Goal: Task Accomplishment & Management: Manage account settings

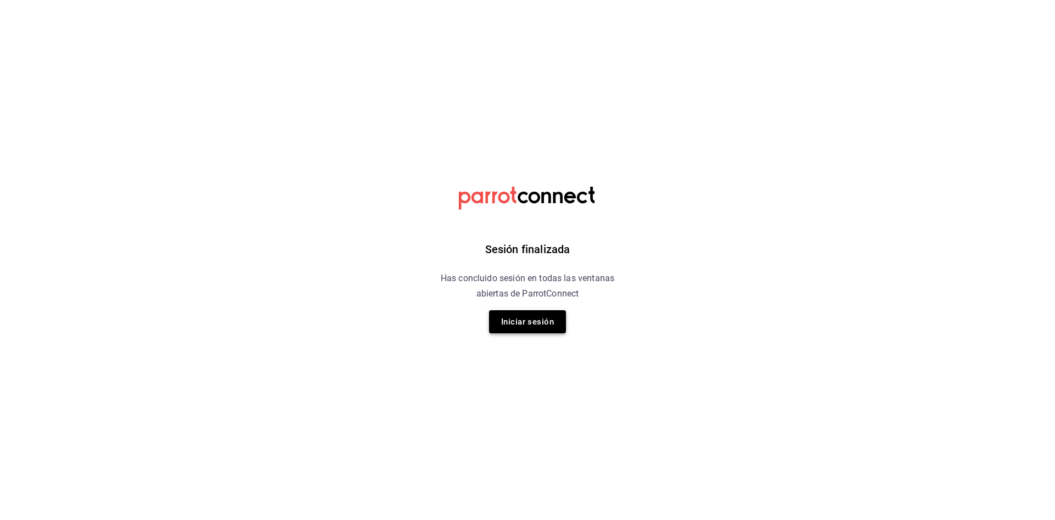
drag, startPoint x: 534, startPoint y: 338, endPoint x: 536, endPoint y: 325, distance: 12.7
click at [536, 325] on div "Sesión finalizada Has concluido sesión en todas las ventanas abiertas de Parrot…" at bounding box center [527, 260] width 277 height 520
click at [536, 325] on button "Iniciar sesión" at bounding box center [527, 321] width 77 height 23
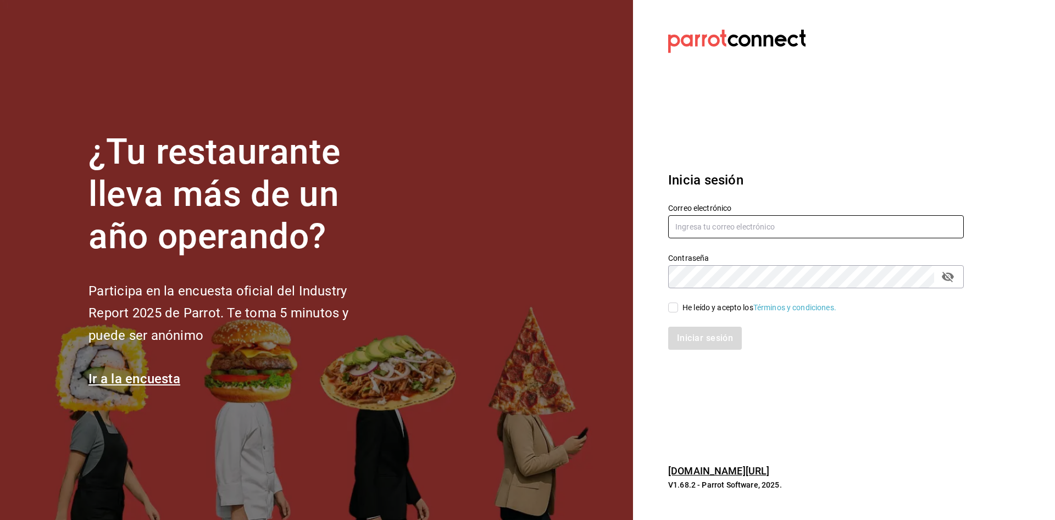
click at [746, 221] on input "text" at bounding box center [816, 226] width 296 height 23
type input "mixocesar@gmail.com"
click at [675, 305] on input "He leído y acepto los Términos y condiciones." at bounding box center [673, 308] width 10 height 10
checkbox input "true"
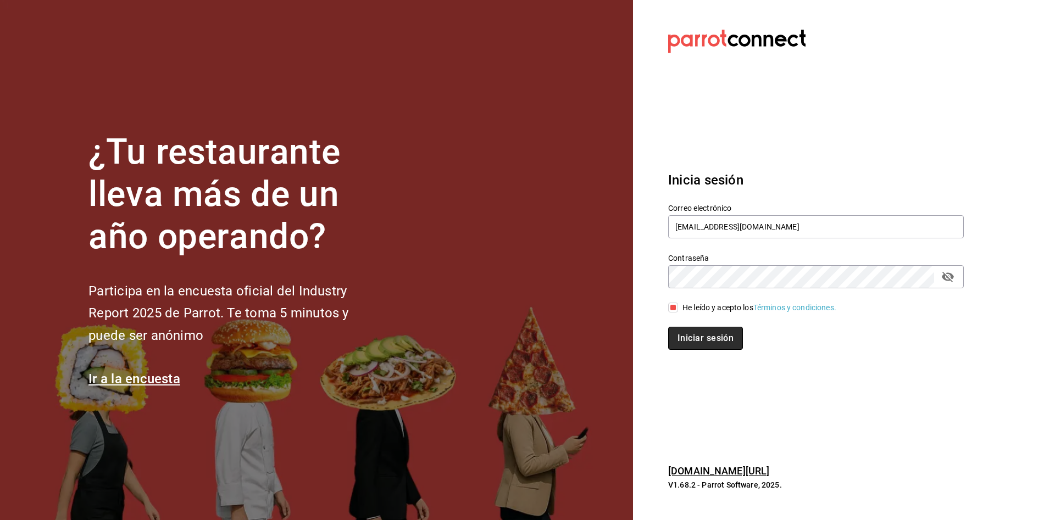
click at [691, 327] on button "Iniciar sesión" at bounding box center [705, 338] width 75 height 23
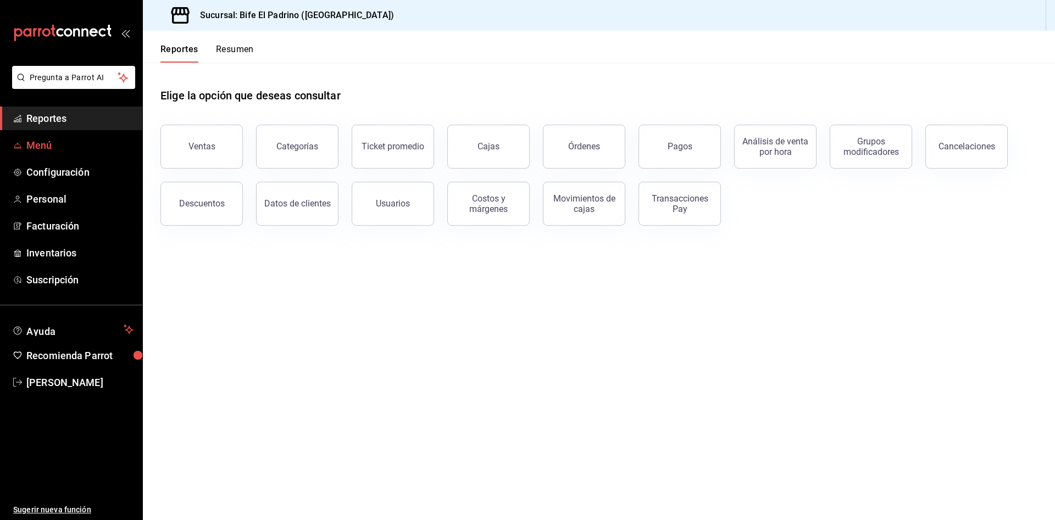
click at [53, 144] on span "Menú" at bounding box center [79, 145] width 107 height 15
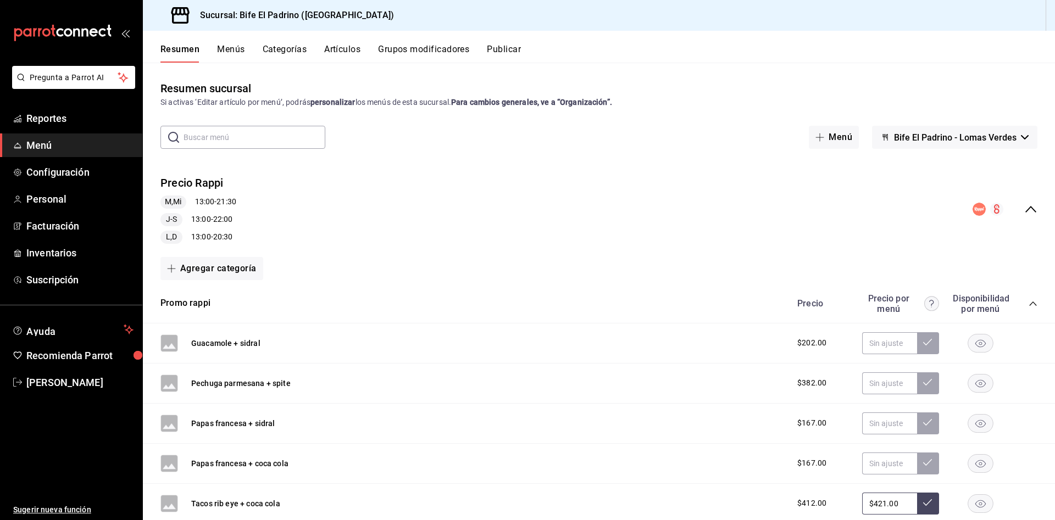
click at [349, 49] on button "Artículos" at bounding box center [342, 53] width 36 height 19
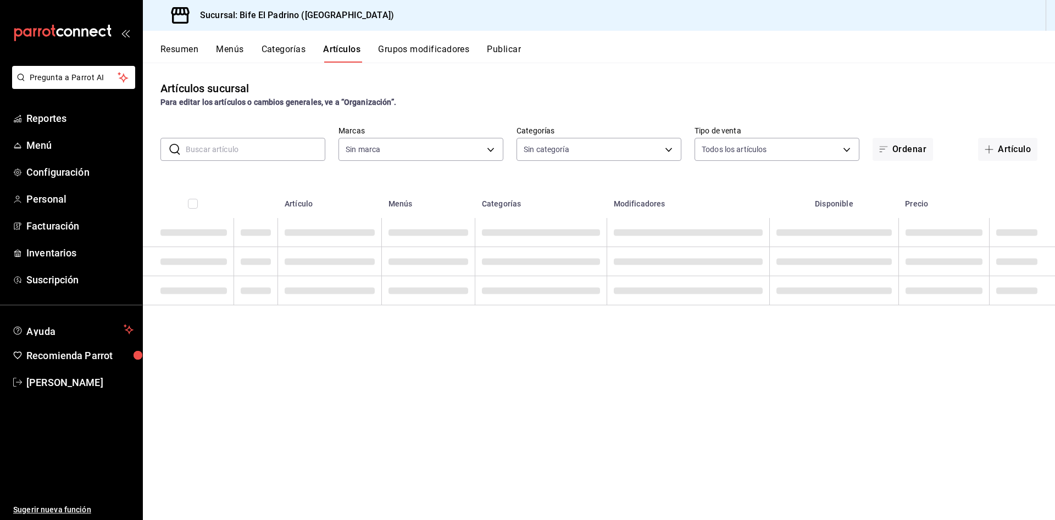
type input "29812e5a-8f7c-4e92-8f2a-002f081b0597"
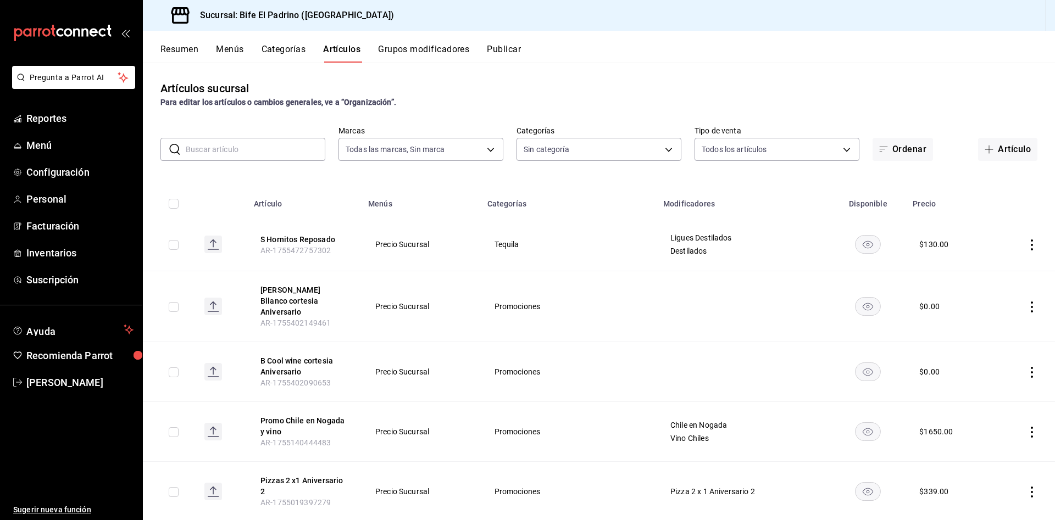
type input "bc650e36-a961-4861-9e37-2f12a5ff24cd,f2724b68-9eb3-4990-9aa8-ed2a402c5d6a,a524e…"
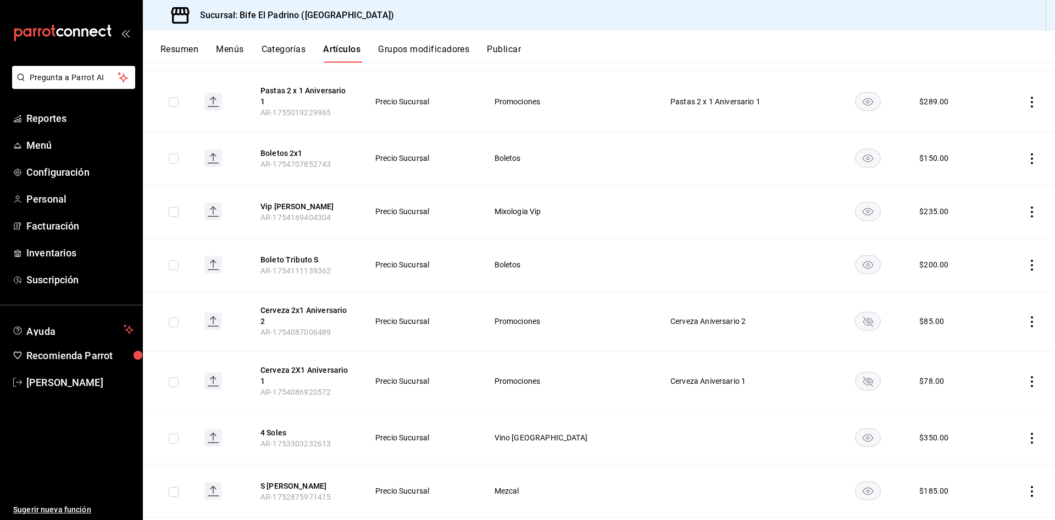
scroll to position [572, 0]
click at [459, 53] on button "Grupos modificadores" at bounding box center [423, 53] width 91 height 19
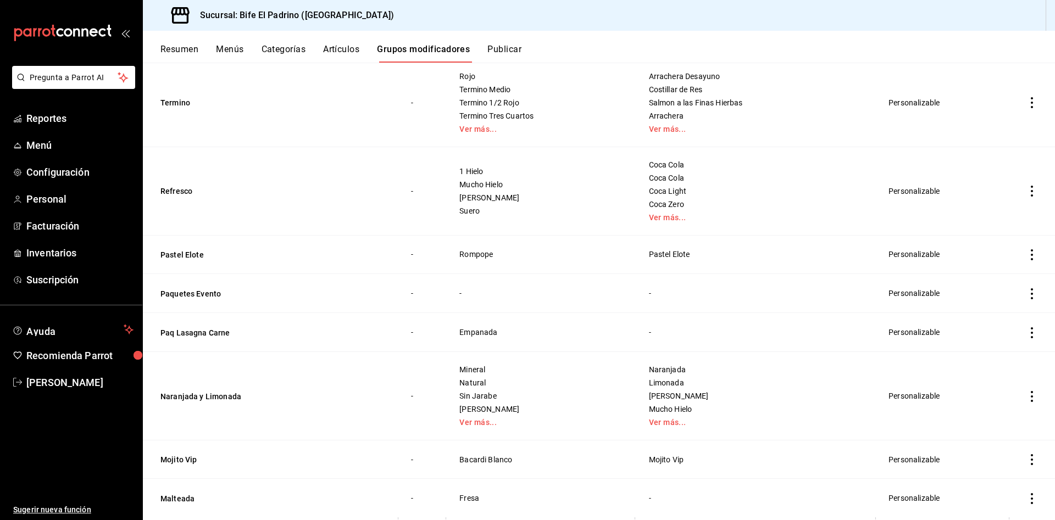
scroll to position [2768, 0]
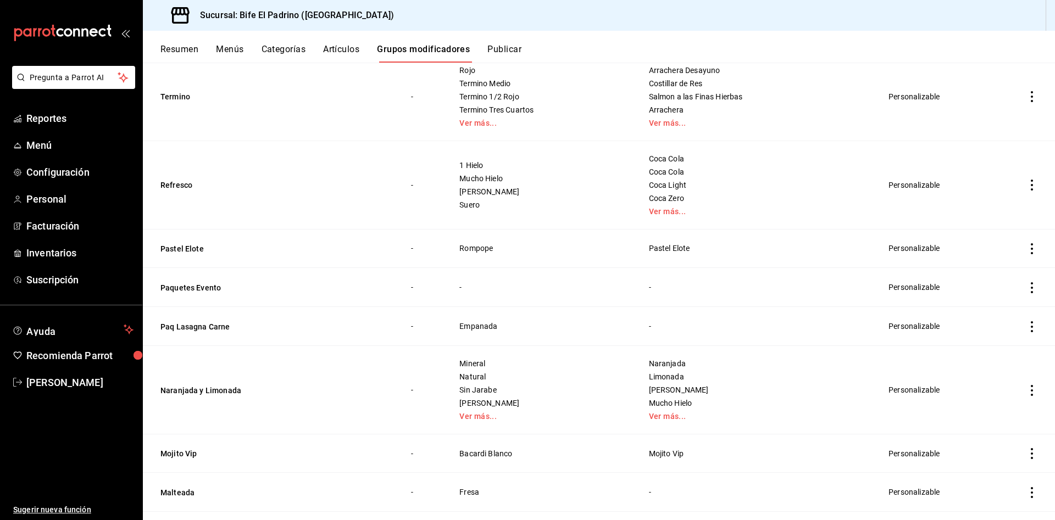
click at [339, 48] on button "Artículos" at bounding box center [341, 53] width 36 height 19
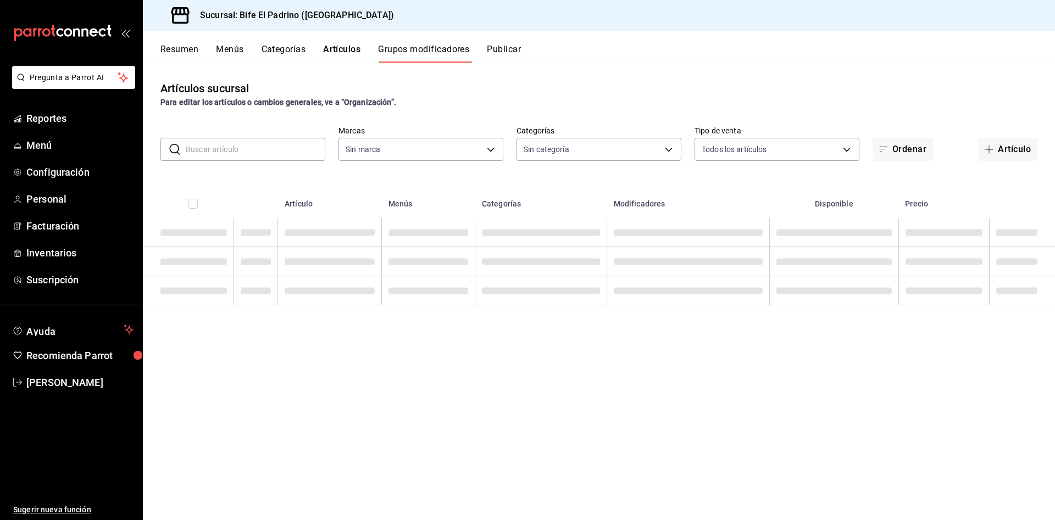
type input "29812e5a-8f7c-4e92-8f2a-002f081b0597"
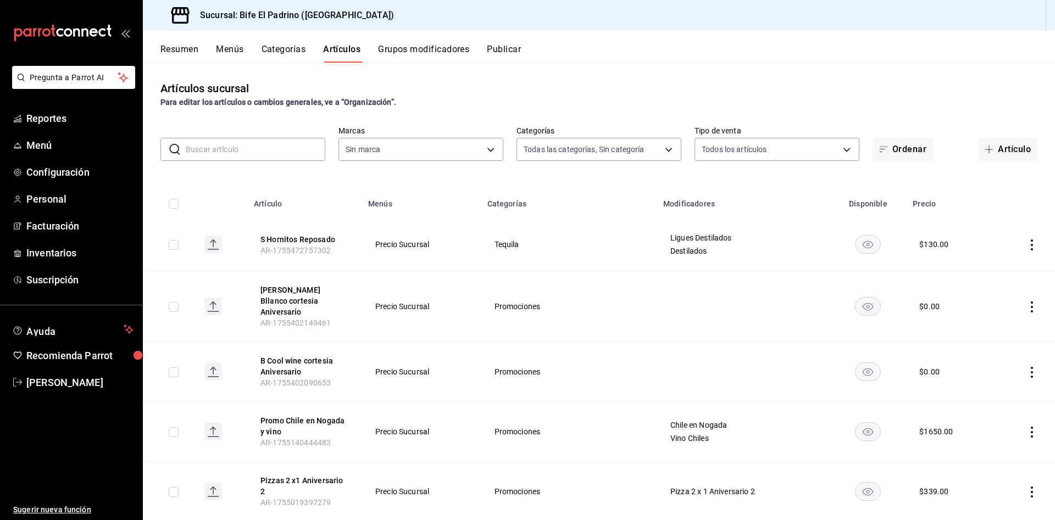
type input "bc650e36-a961-4861-9e37-2f12a5ff24cd,f2724b68-9eb3-4990-9aa8-ed2a402c5d6a,a524e…"
type input "29812e5a-8f7c-4e92-8f2a-002f081b0597"
click at [90, 198] on span "Personal" at bounding box center [79, 199] width 107 height 15
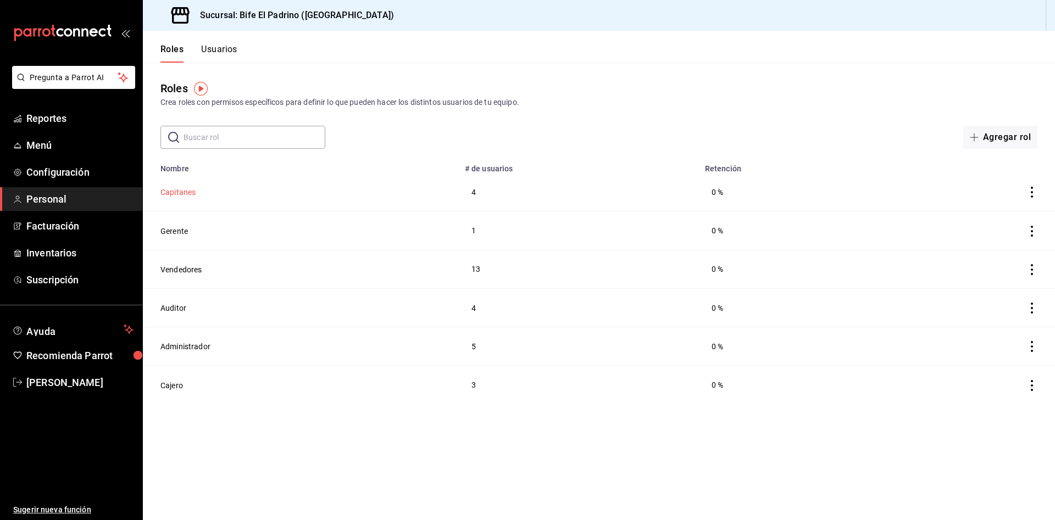
click at [192, 191] on button "Capitanes" at bounding box center [177, 192] width 35 height 11
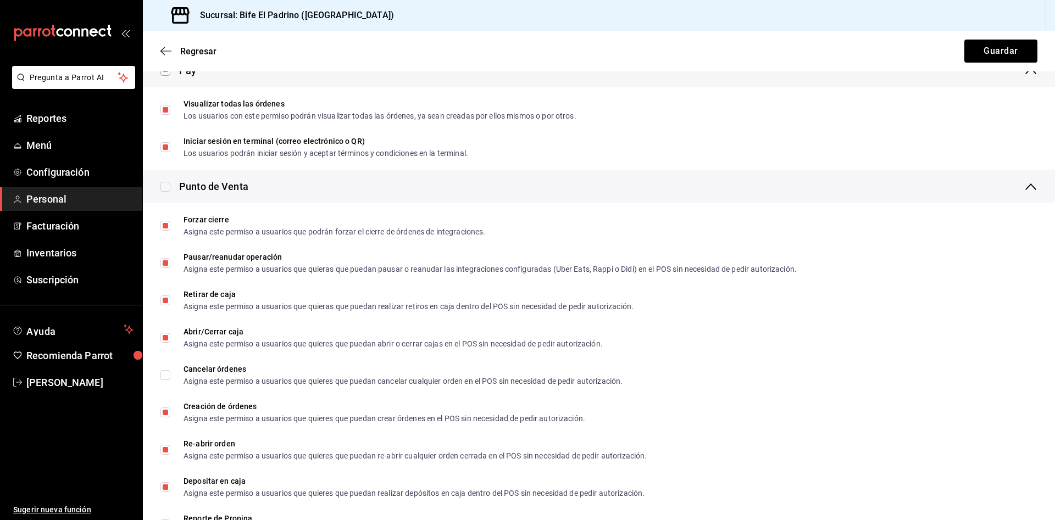
scroll to position [1178, 0]
